Goal: Transaction & Acquisition: Purchase product/service

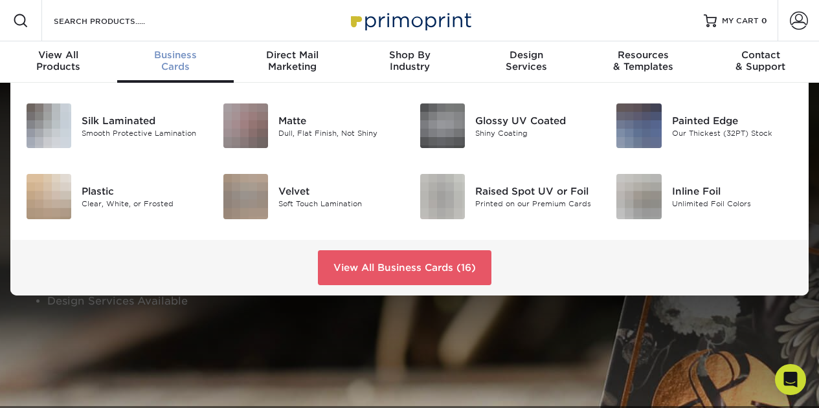
click at [190, 67] on div "Business Cards" at bounding box center [175, 60] width 117 height 23
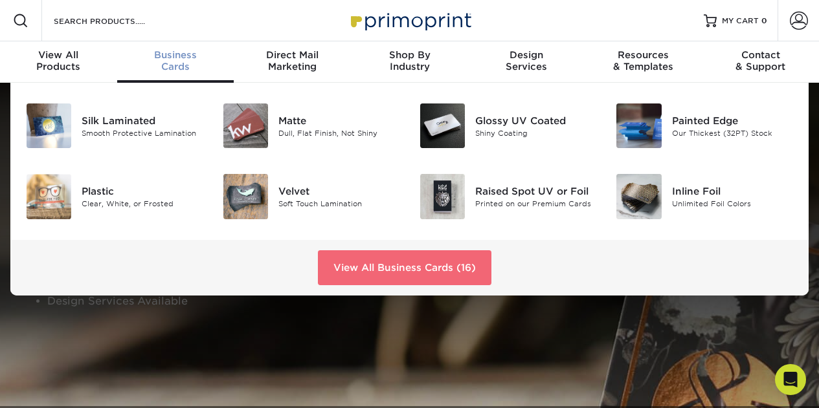
click at [422, 265] on link "View All Business Cards (16)" at bounding box center [404, 267] width 173 height 35
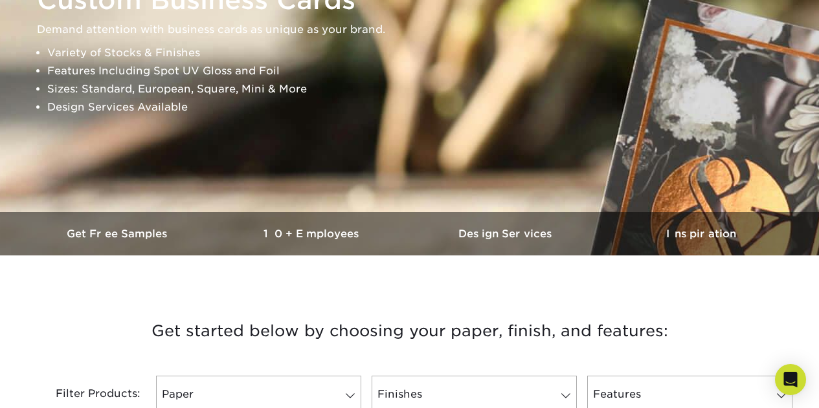
scroll to position [388, 0]
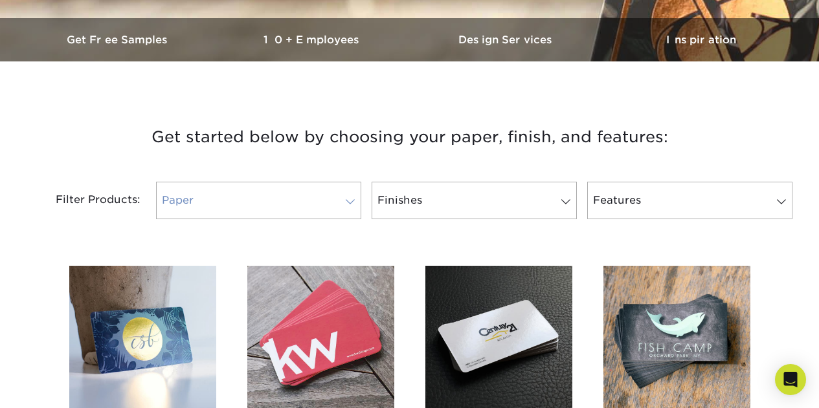
click at [328, 196] on link "Paper" at bounding box center [258, 201] width 205 height 38
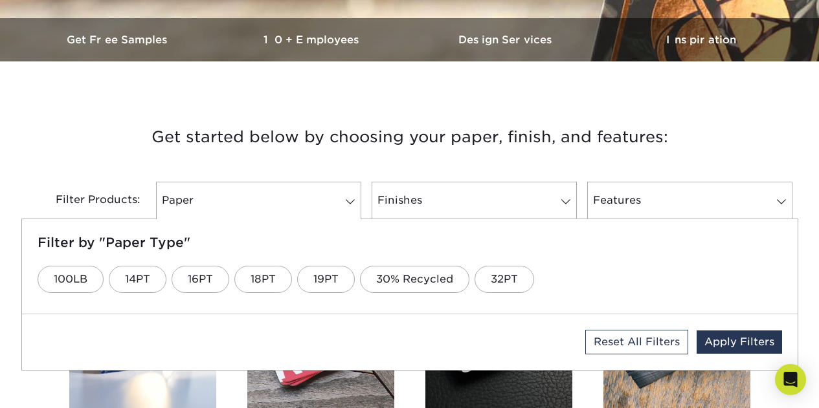
click at [293, 172] on div "Filter Products: Paper Filter by "Paper Type" 100LB 14PT 16PT 18PT 19PT 30% Rec…" at bounding box center [409, 208] width 777 height 84
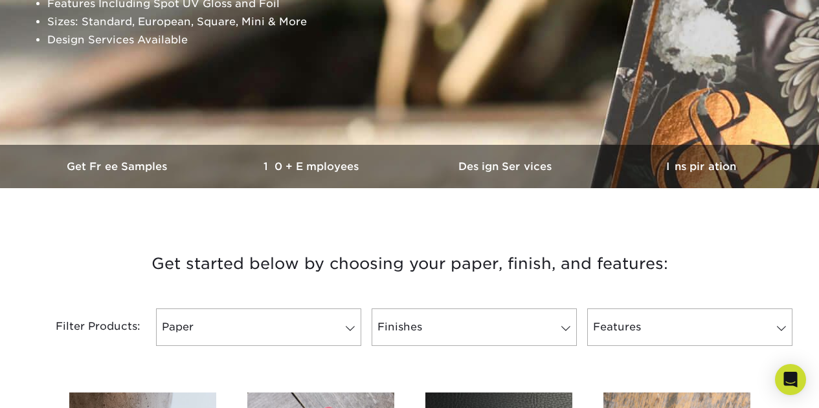
scroll to position [259, 0]
